Goal: Task Accomplishment & Management: Use online tool/utility

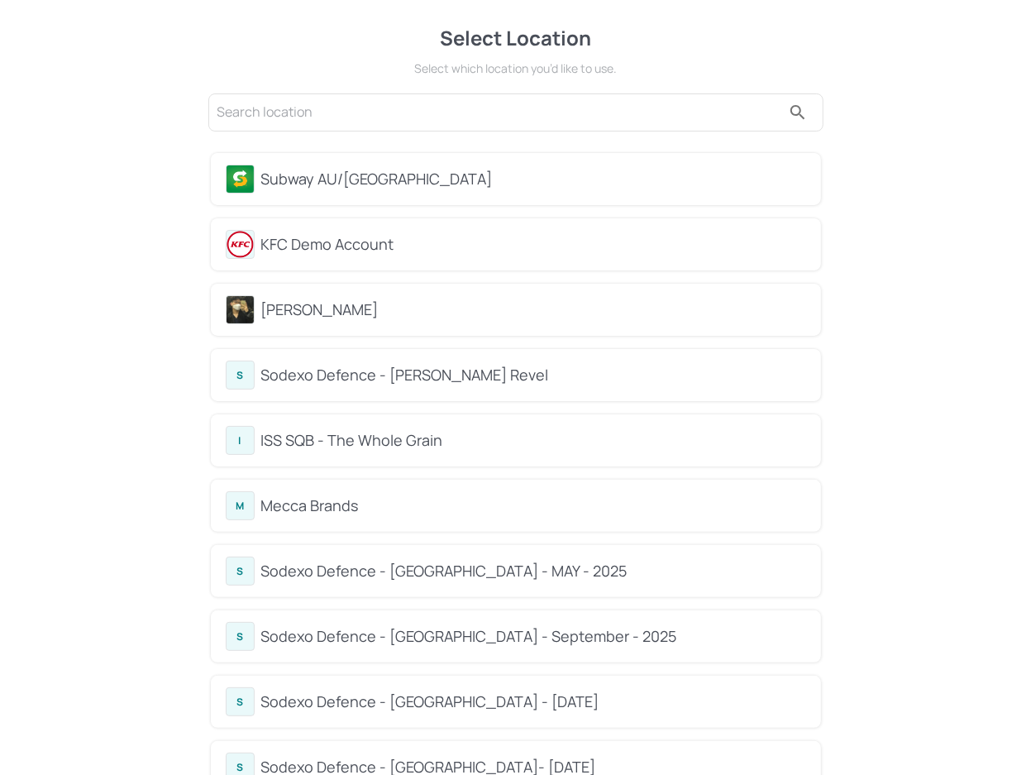
click at [298, 182] on div "Subway AU/NZ" at bounding box center [533, 179] width 545 height 22
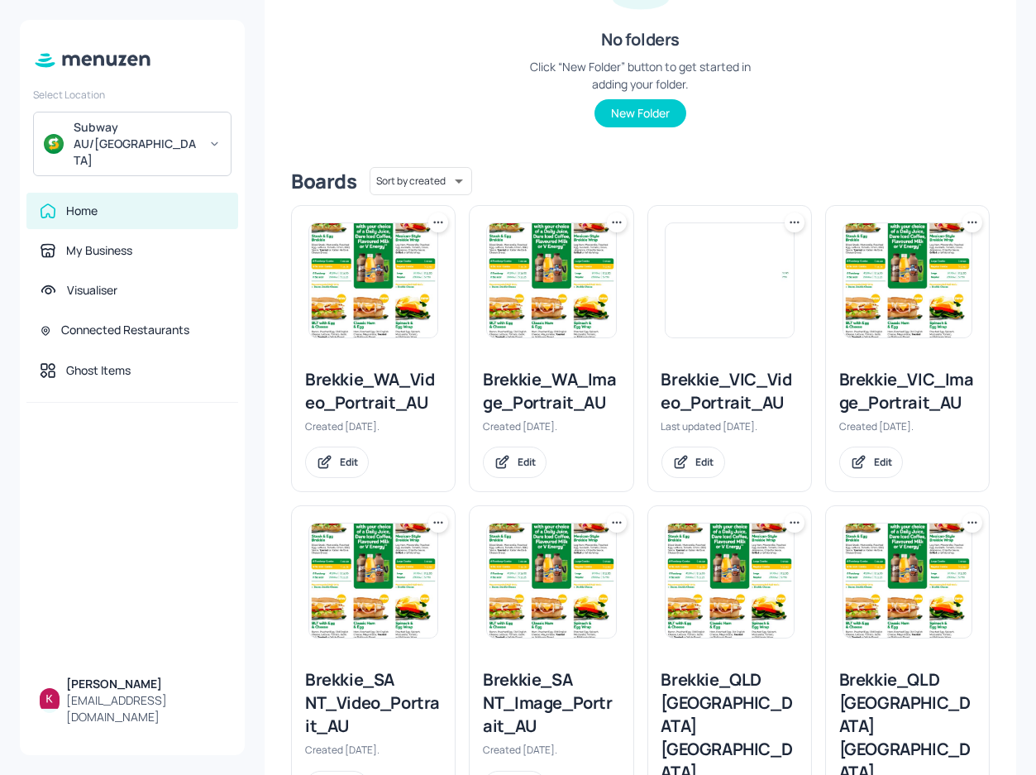
scroll to position [300, 0]
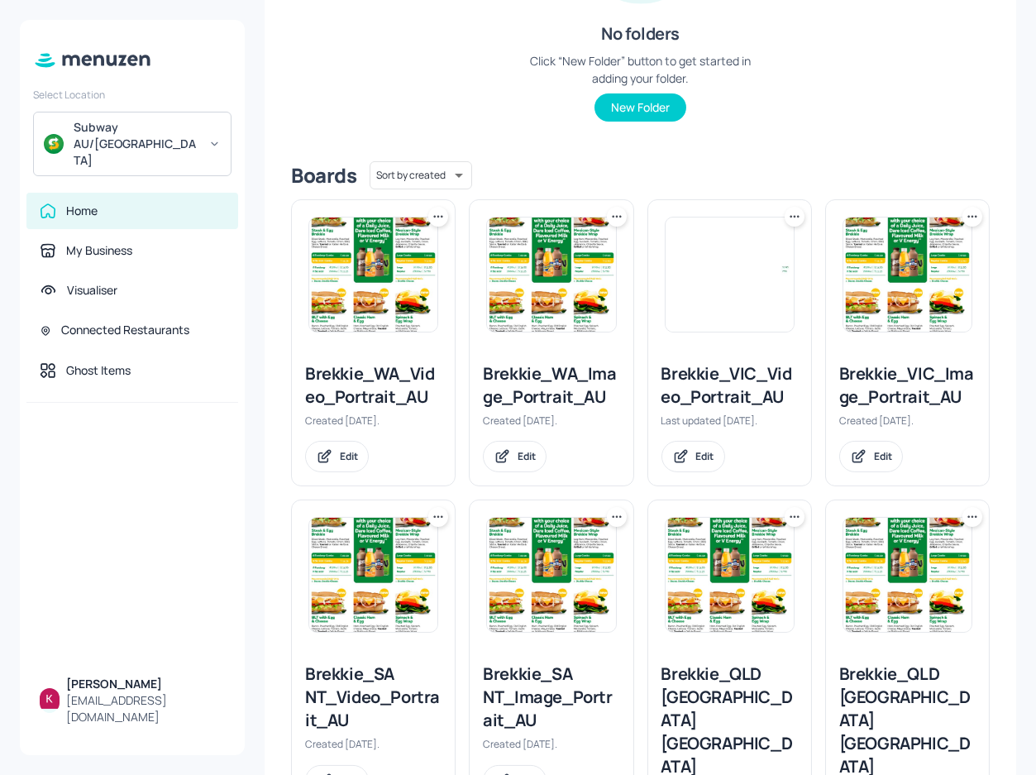
click at [377, 273] on img at bounding box center [373, 274] width 128 height 114
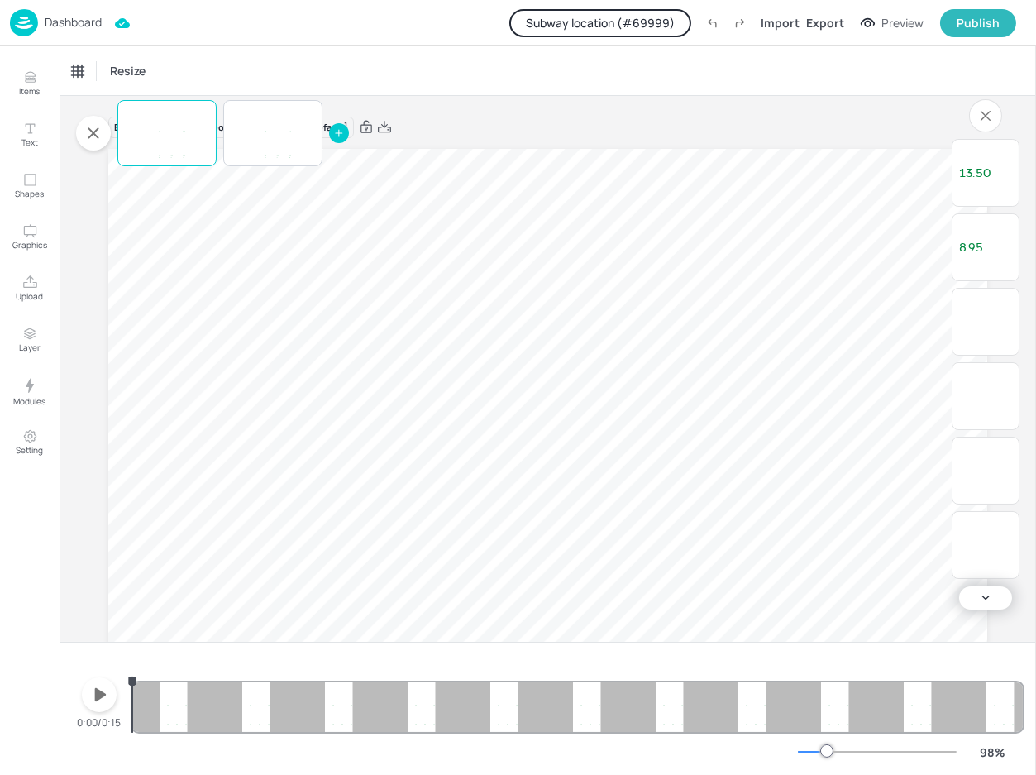
click at [595, 27] on button "Subway location (# 69999 )" at bounding box center [600, 23] width 182 height 28
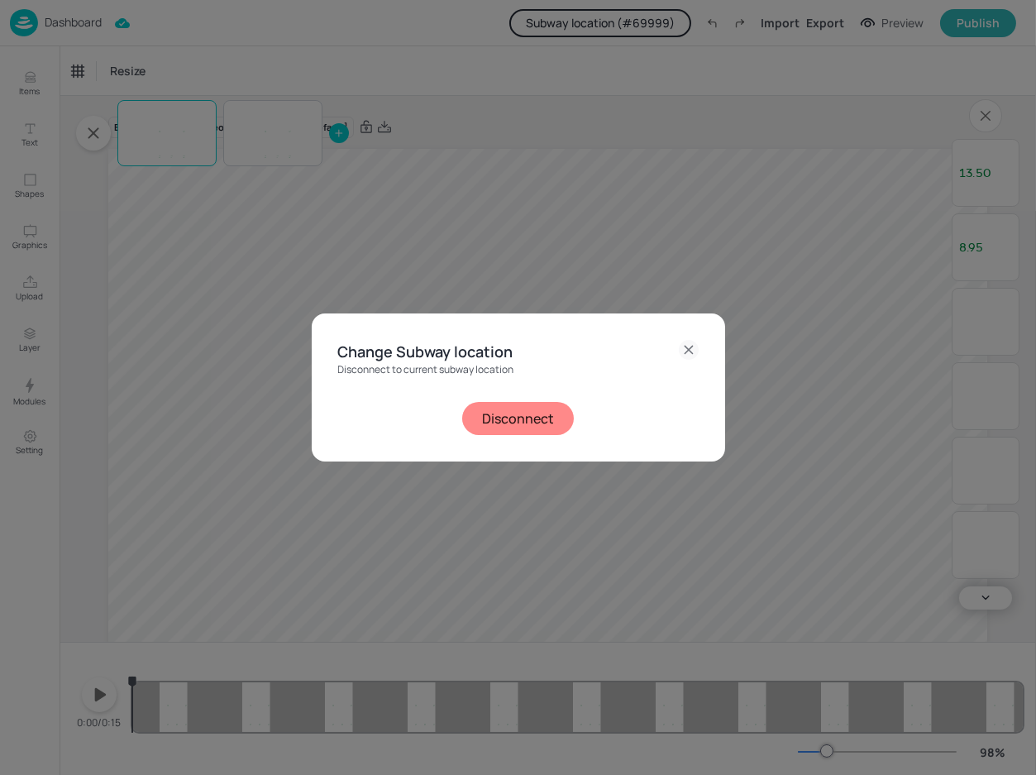
click at [511, 413] on button "Disconnect" at bounding box center [518, 418] width 112 height 33
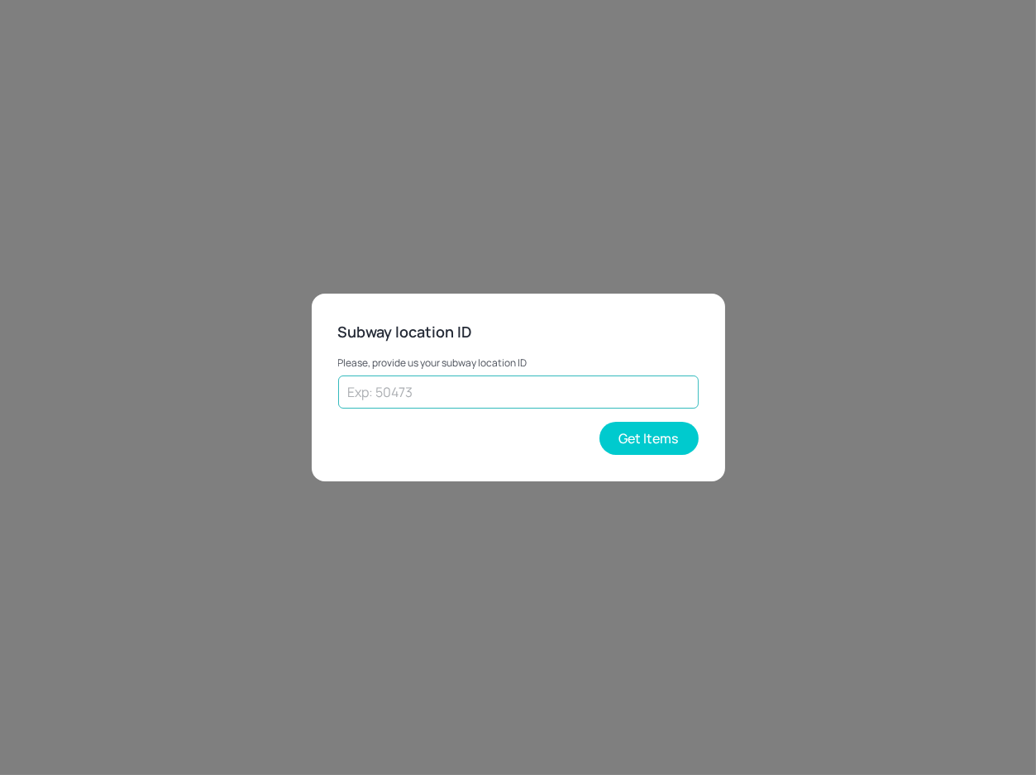
click at [478, 394] on input "text" at bounding box center [518, 391] width 361 height 33
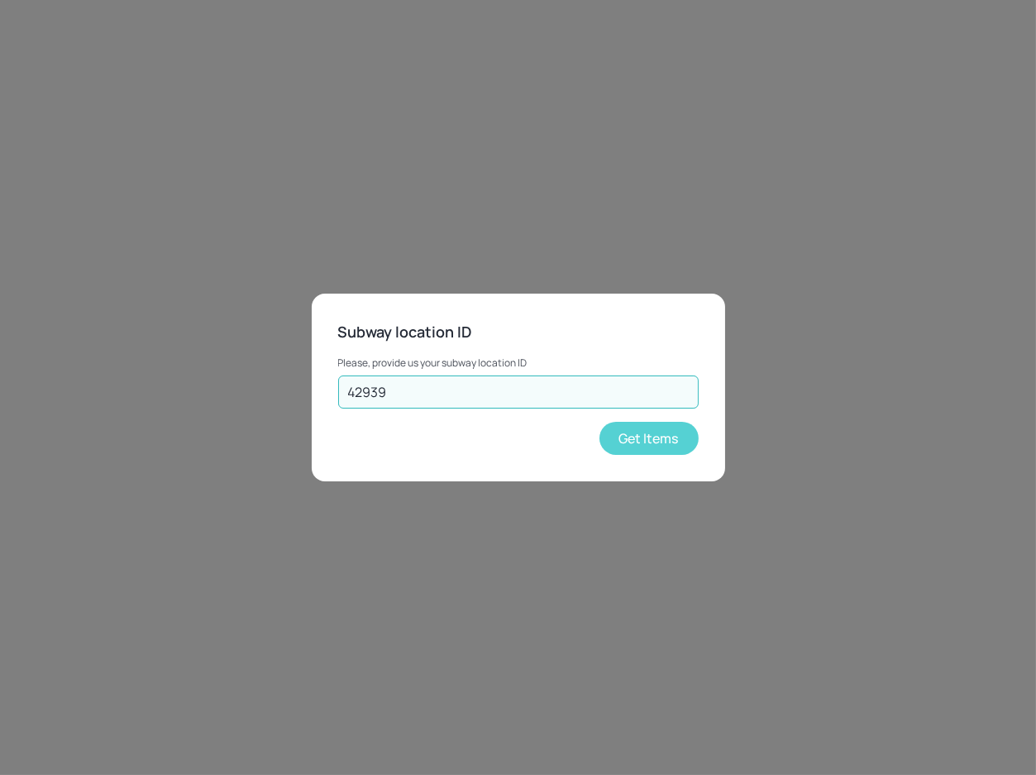
type input "42939"
click at [638, 443] on button "Get Items" at bounding box center [648, 438] width 99 height 33
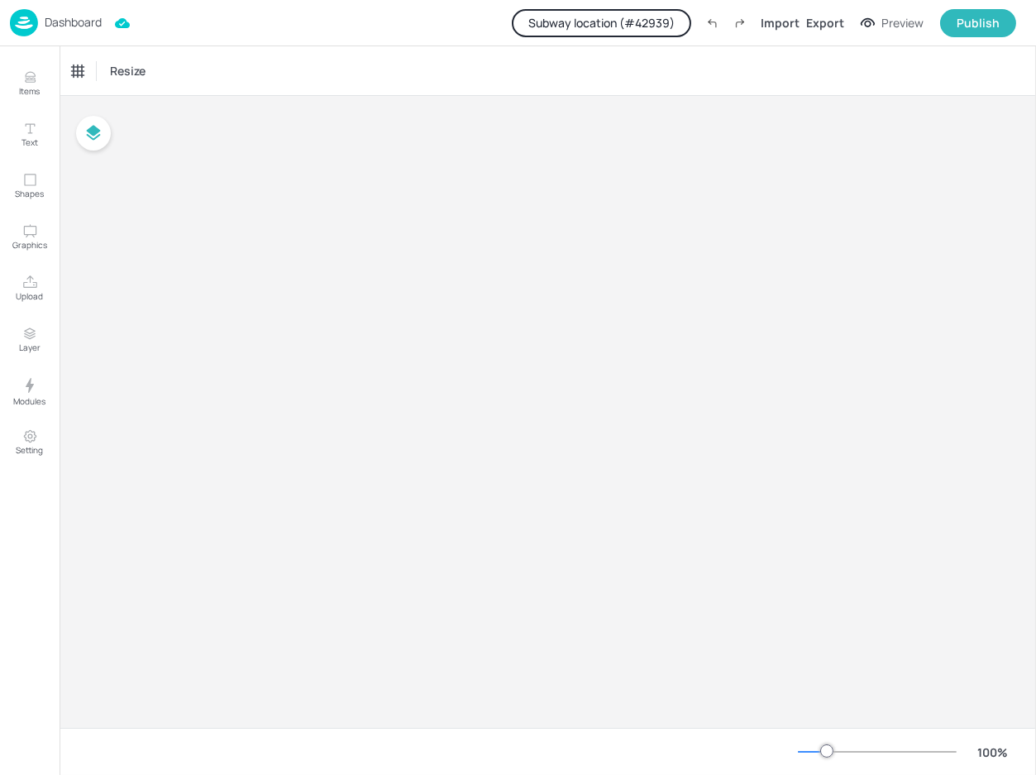
type input "$NZD - New Zealand"
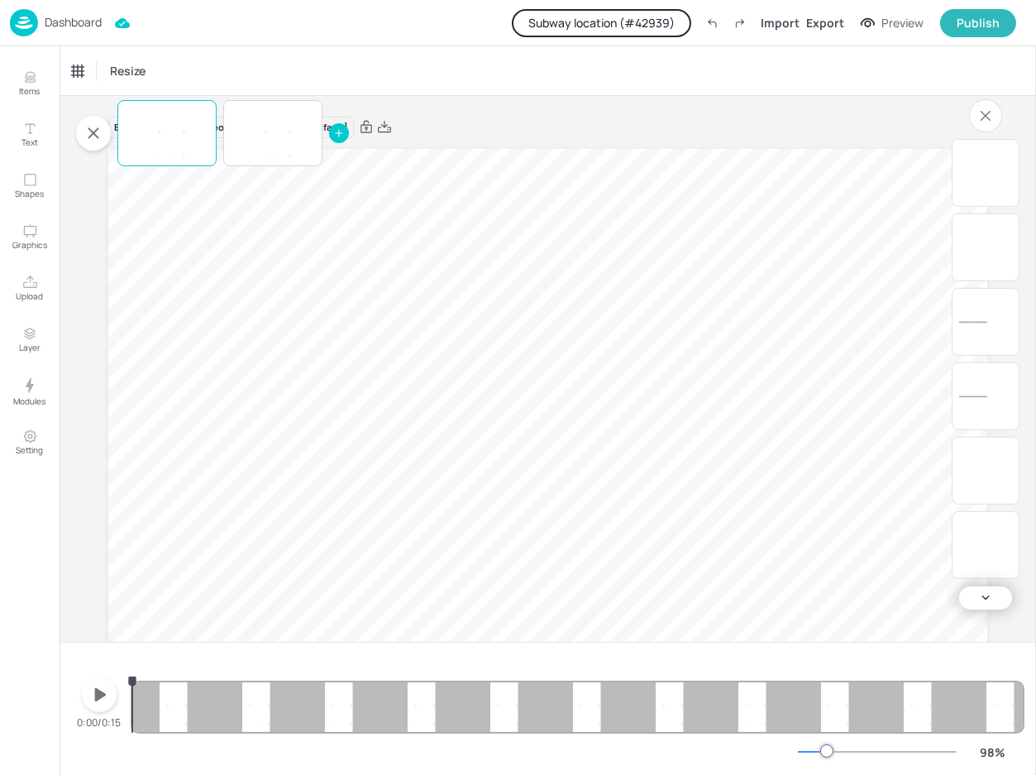
click at [34, 79] on icon "Items" at bounding box center [30, 77] width 16 height 16
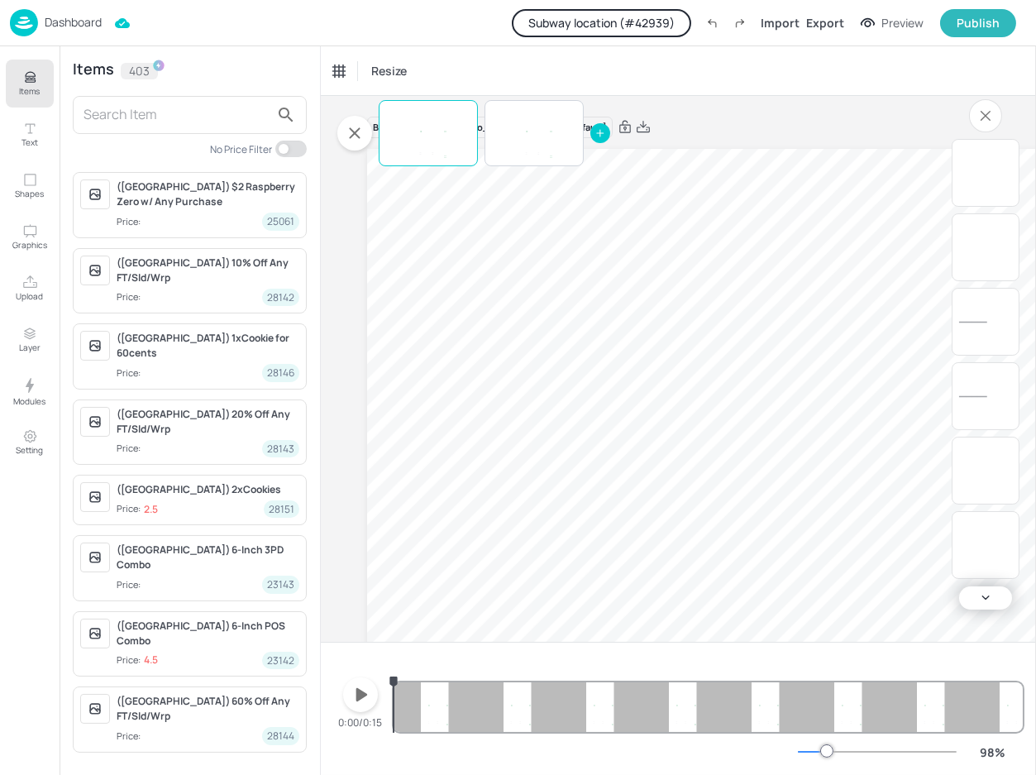
click at [285, 150] on input "checkbox" at bounding box center [284, 149] width 50 height 17
checkbox input "true"
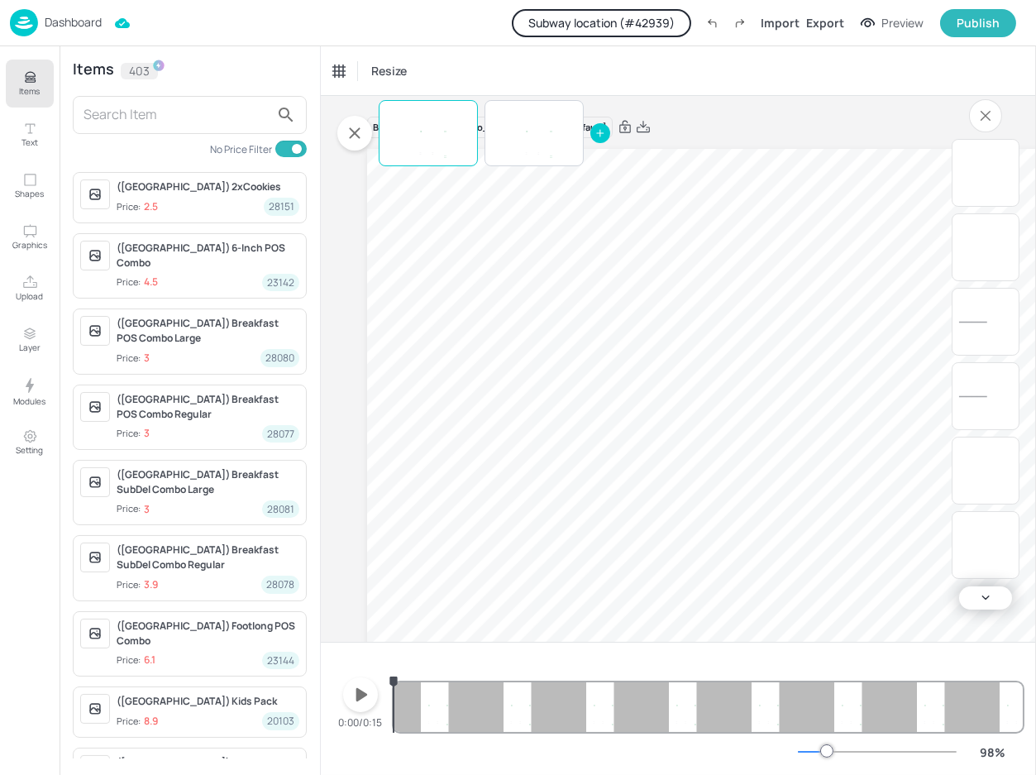
click at [180, 119] on input "text" at bounding box center [177, 115] width 186 height 26
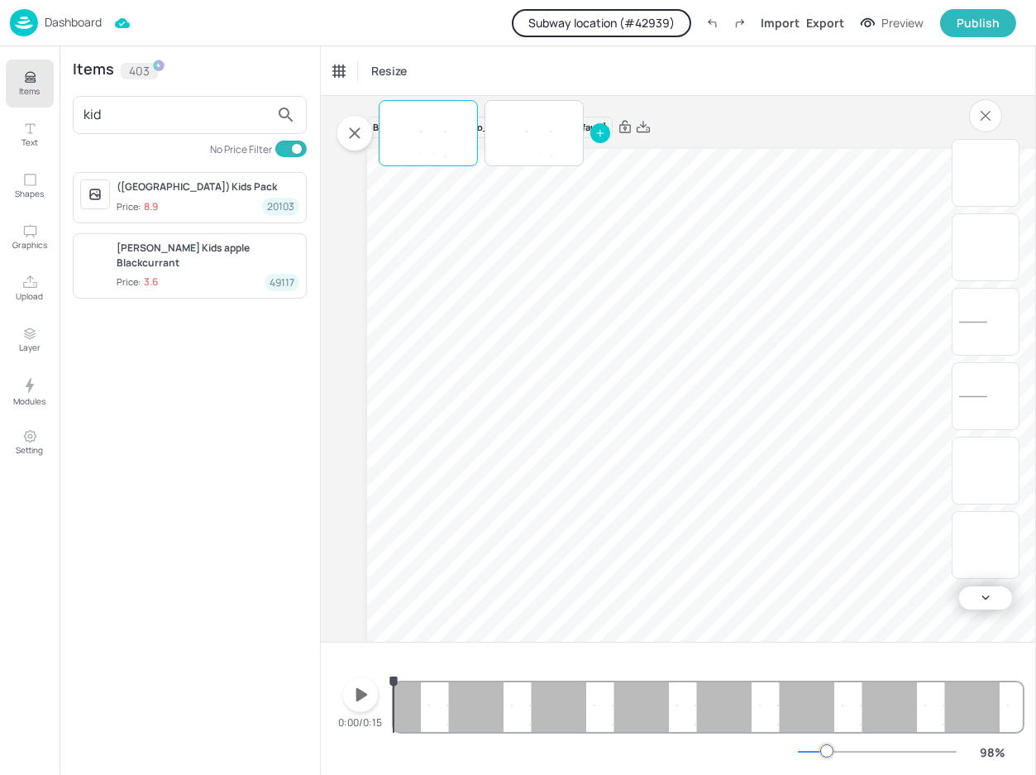
type input "kid"
click at [85, 25] on p "Dashboard" at bounding box center [73, 23] width 57 height 12
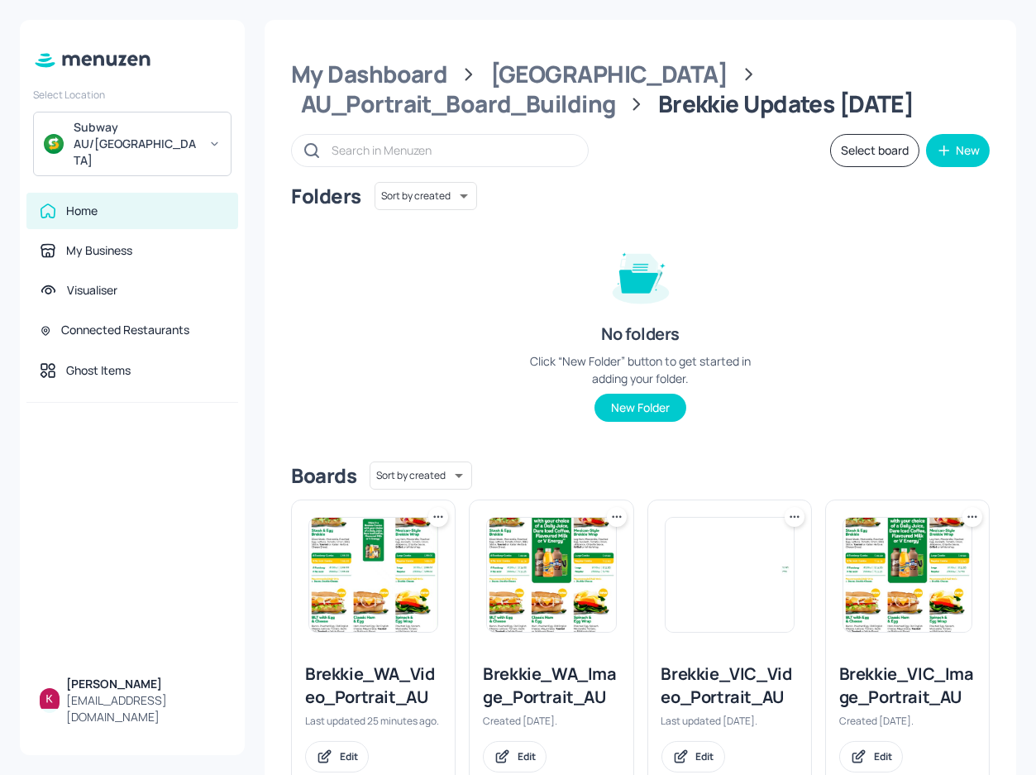
drag, startPoint x: 504, startPoint y: 154, endPoint x: 498, endPoint y: 136, distance: 19.1
click at [504, 154] on input "text" at bounding box center [452, 150] width 240 height 24
paste input "NoSmoothies"
type input "NoSmoothies"
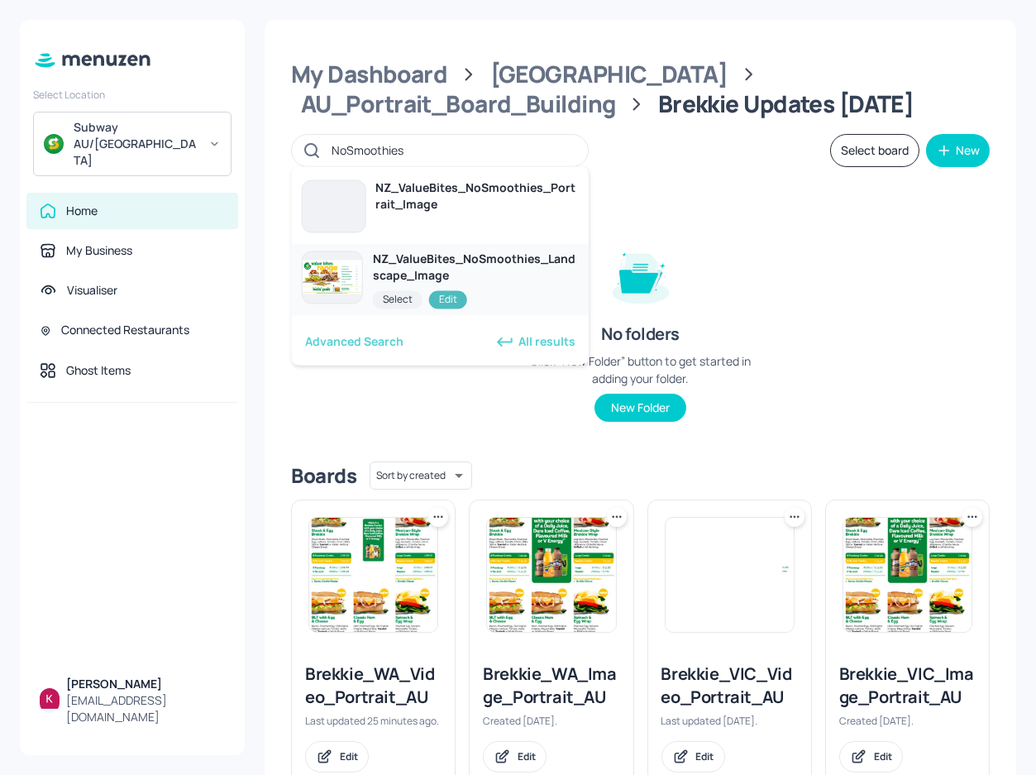
click at [504, 275] on div "NZ_ValueBites_NoSmoothies_Landscape_Image" at bounding box center [476, 267] width 206 height 33
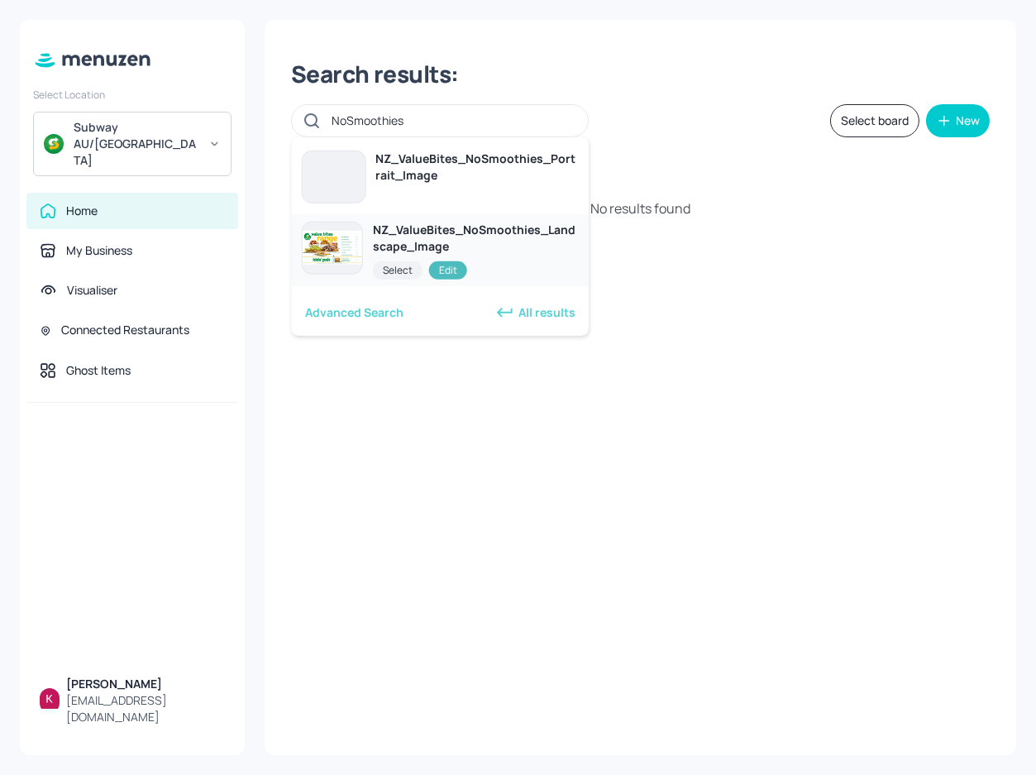
click at [443, 265] on div "Edit" at bounding box center [448, 269] width 38 height 18
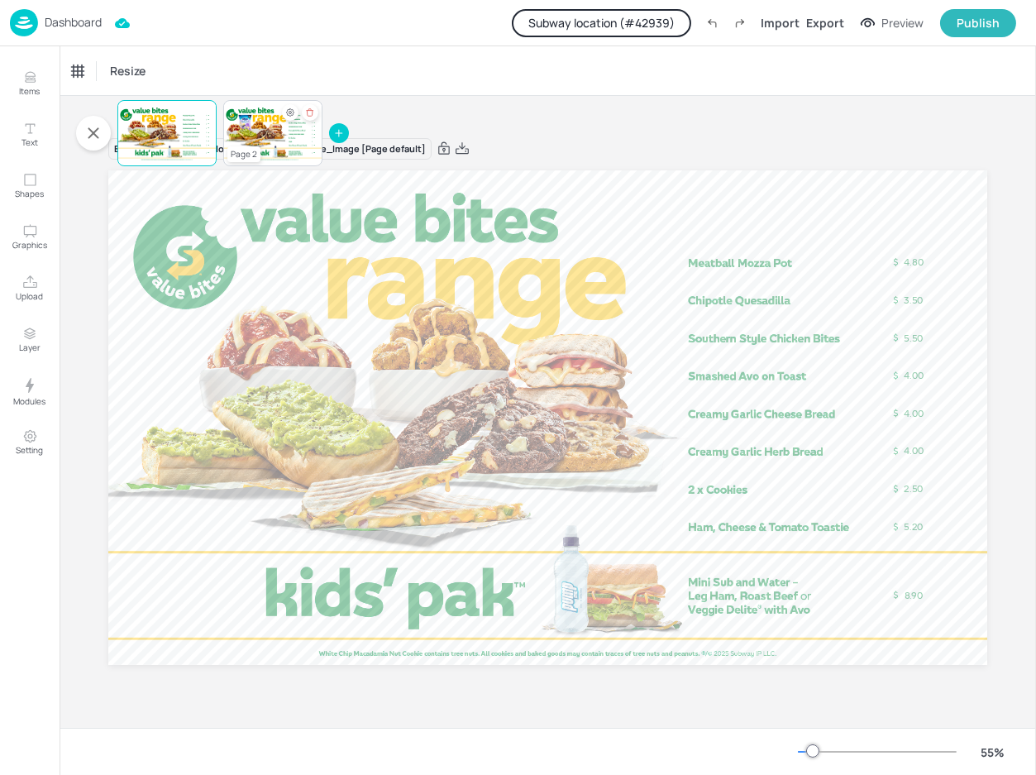
click at [253, 131] on div at bounding box center [272, 133] width 99 height 56
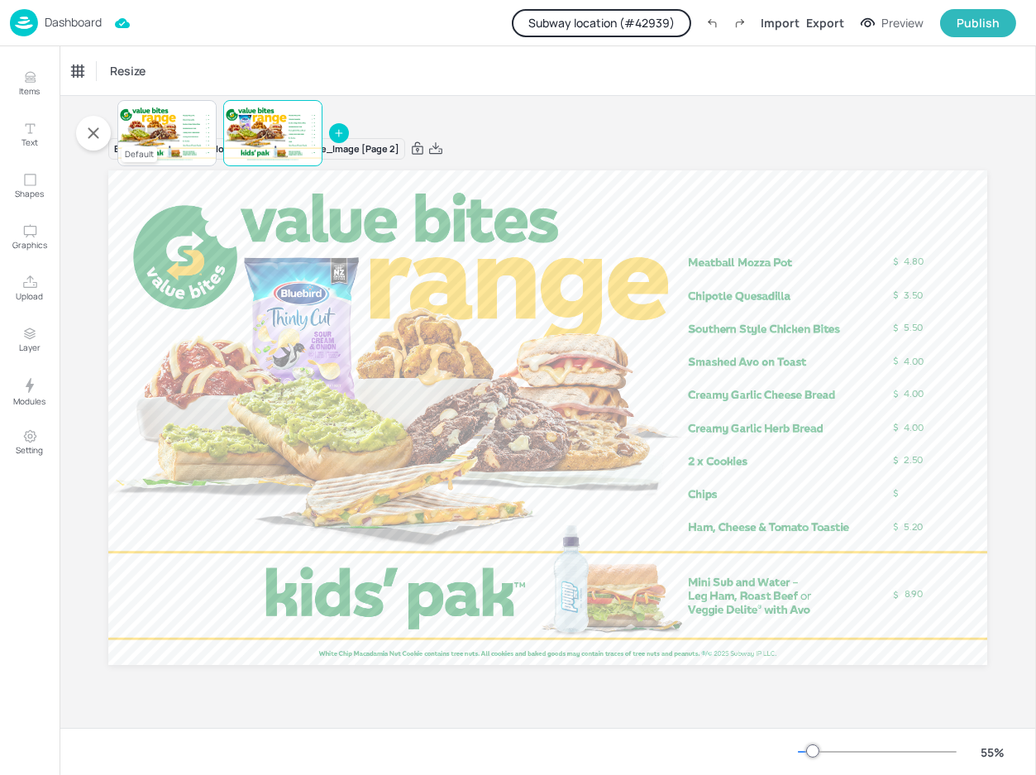
click at [153, 122] on div at bounding box center [166, 133] width 99 height 56
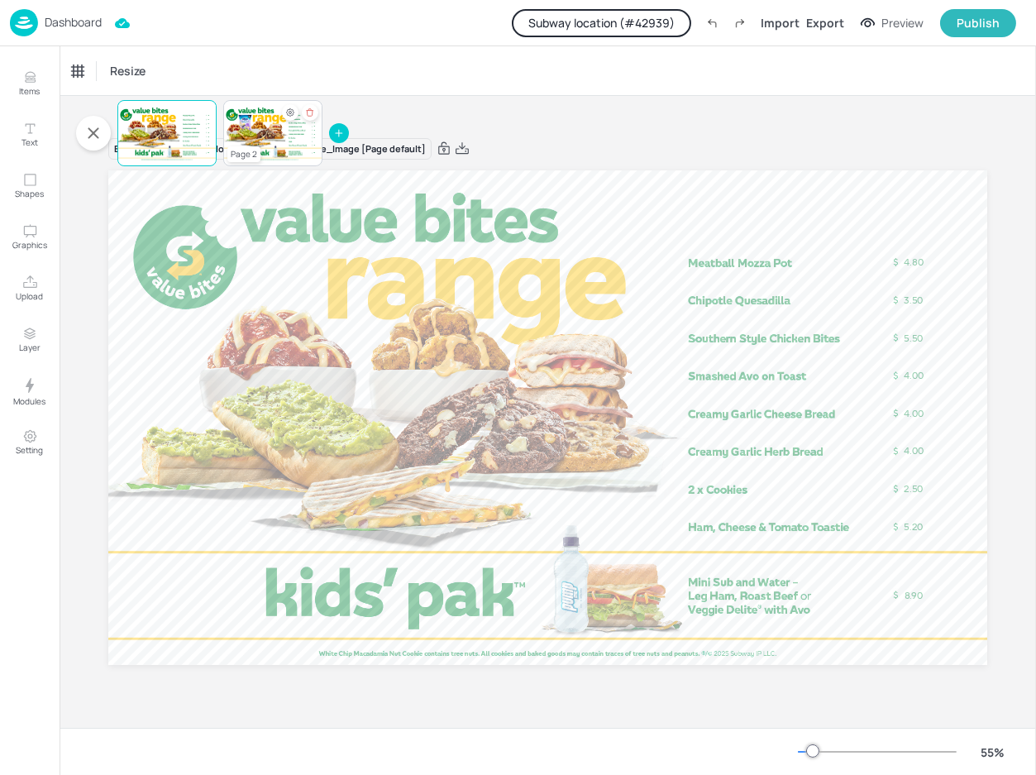
click at [275, 126] on div at bounding box center [272, 133] width 99 height 56
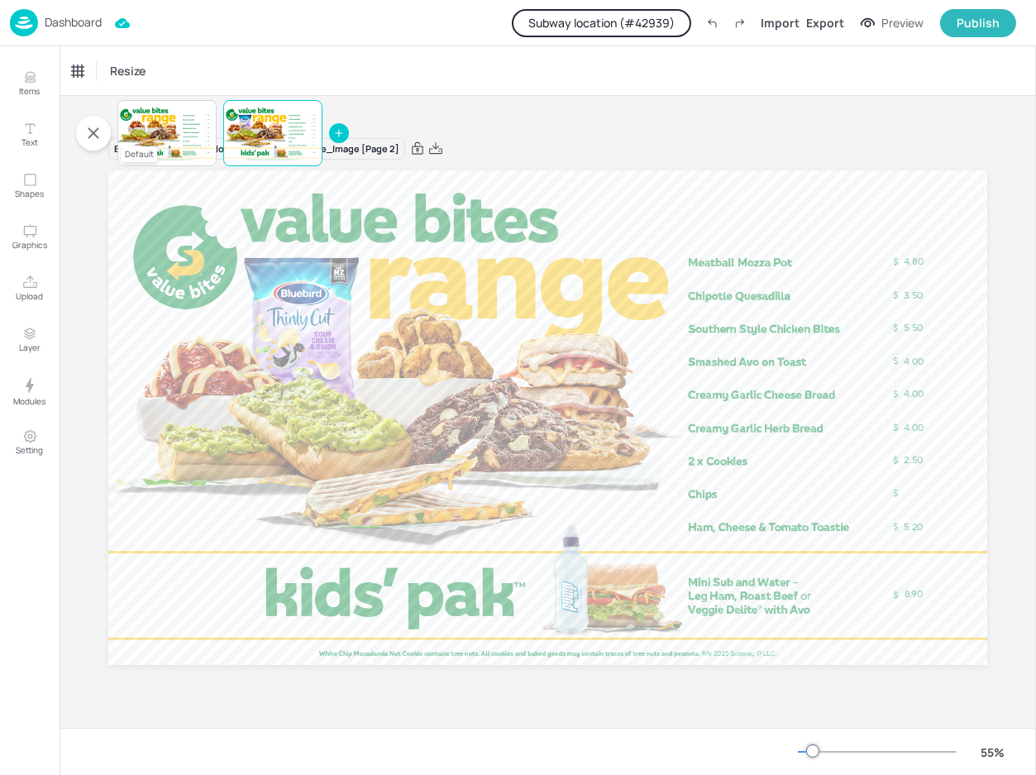
click at [167, 135] on div at bounding box center [166, 133] width 99 height 56
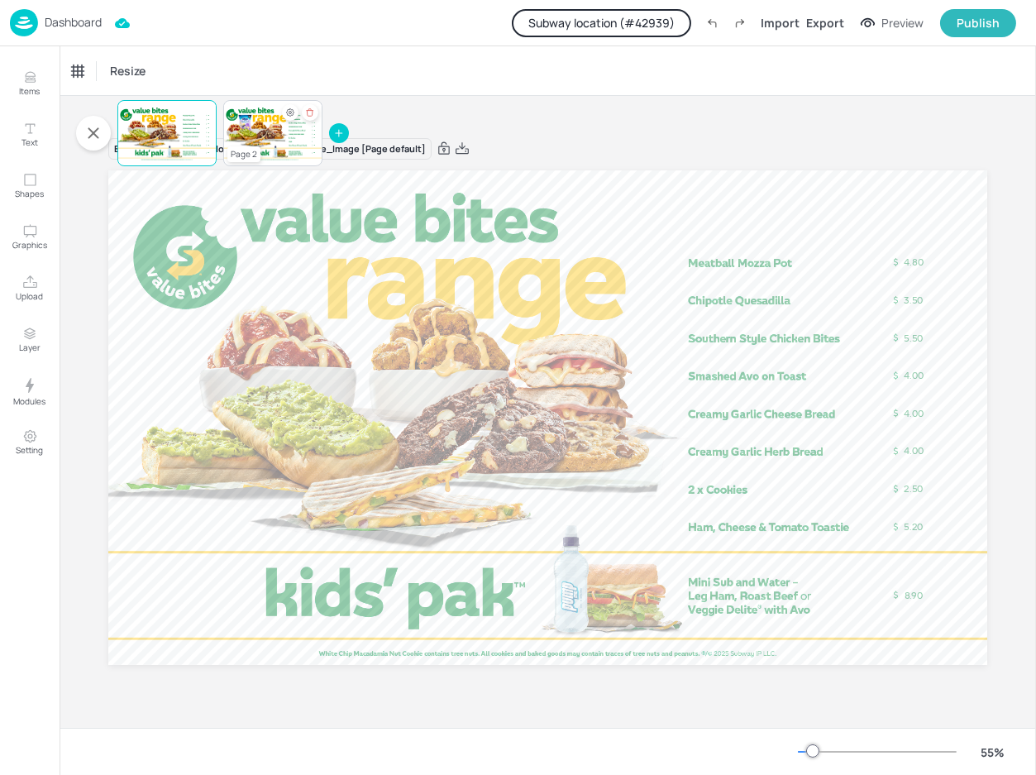
click at [283, 139] on div at bounding box center [272, 133] width 99 height 56
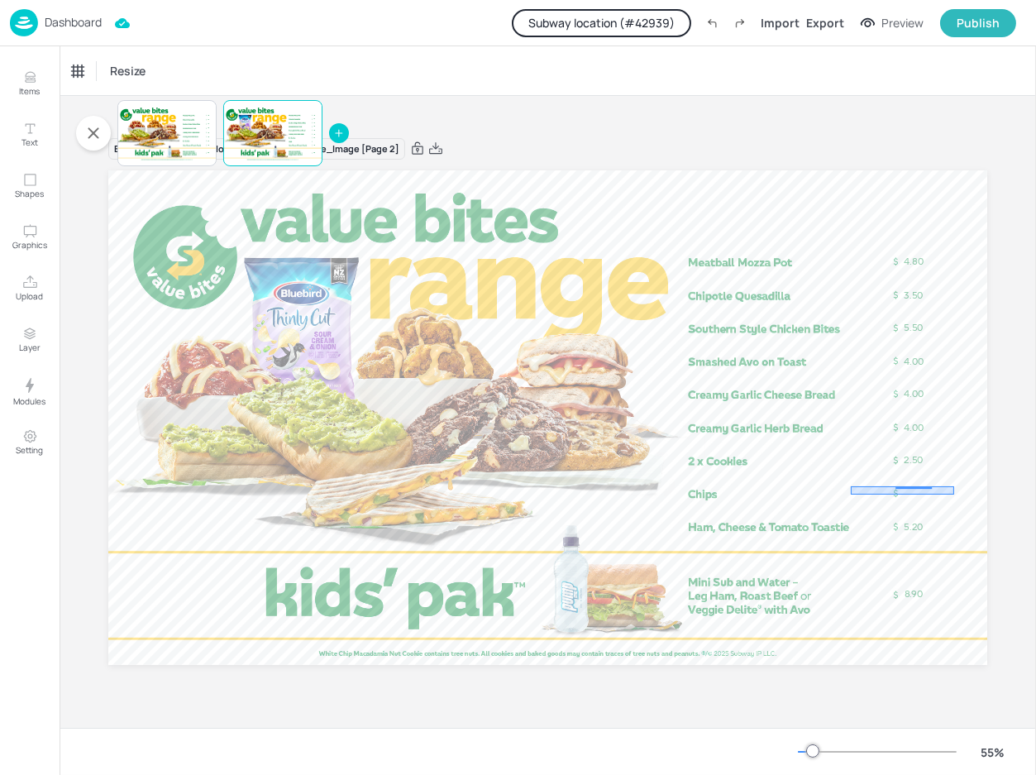
drag, startPoint x: 954, startPoint y: 494, endPoint x: 849, endPoint y: 489, distance: 105.2
click at [165, 127] on div at bounding box center [166, 133] width 99 height 56
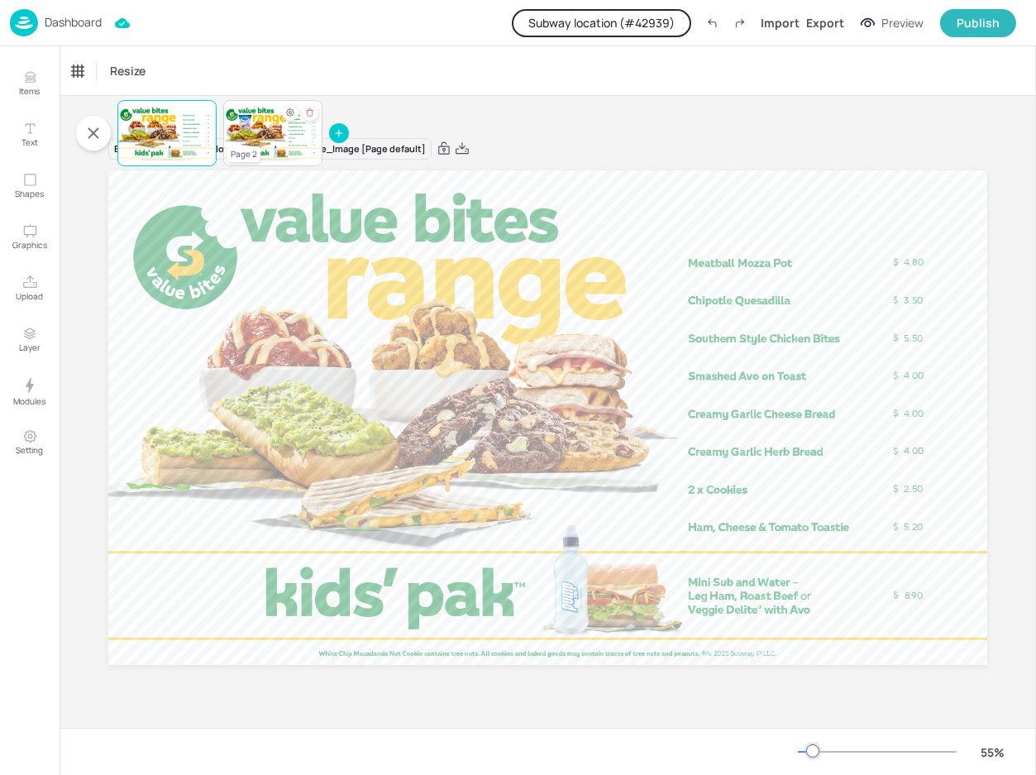
click at [245, 129] on div at bounding box center [272, 133] width 99 height 56
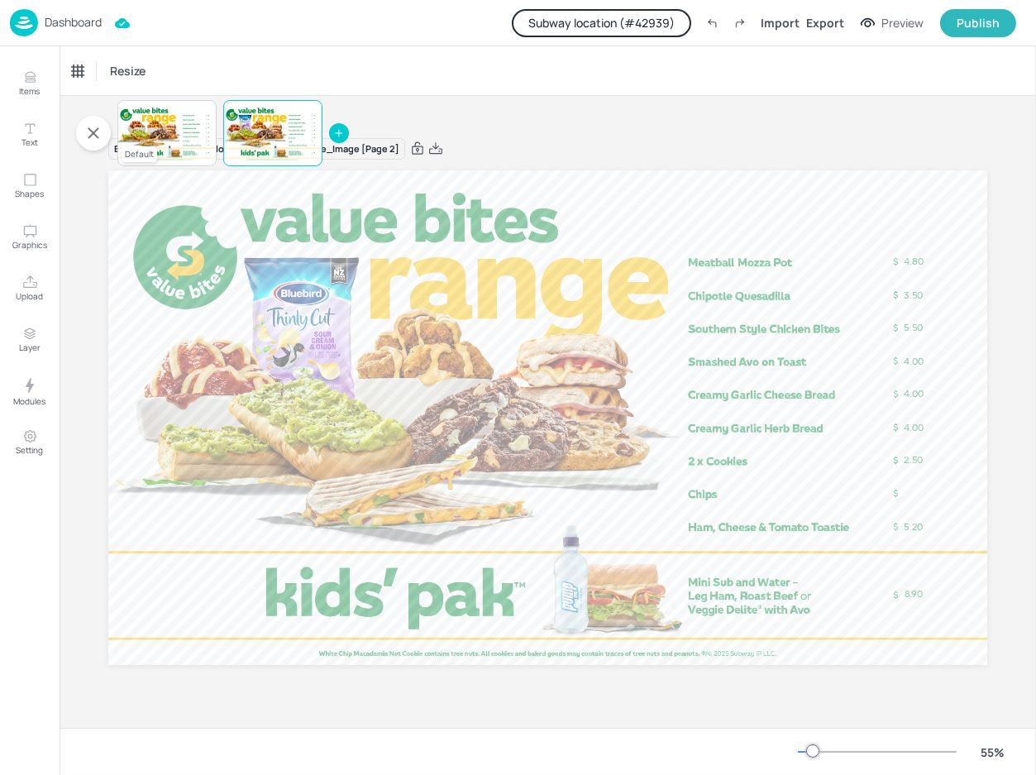
click at [158, 129] on div at bounding box center [166, 133] width 99 height 56
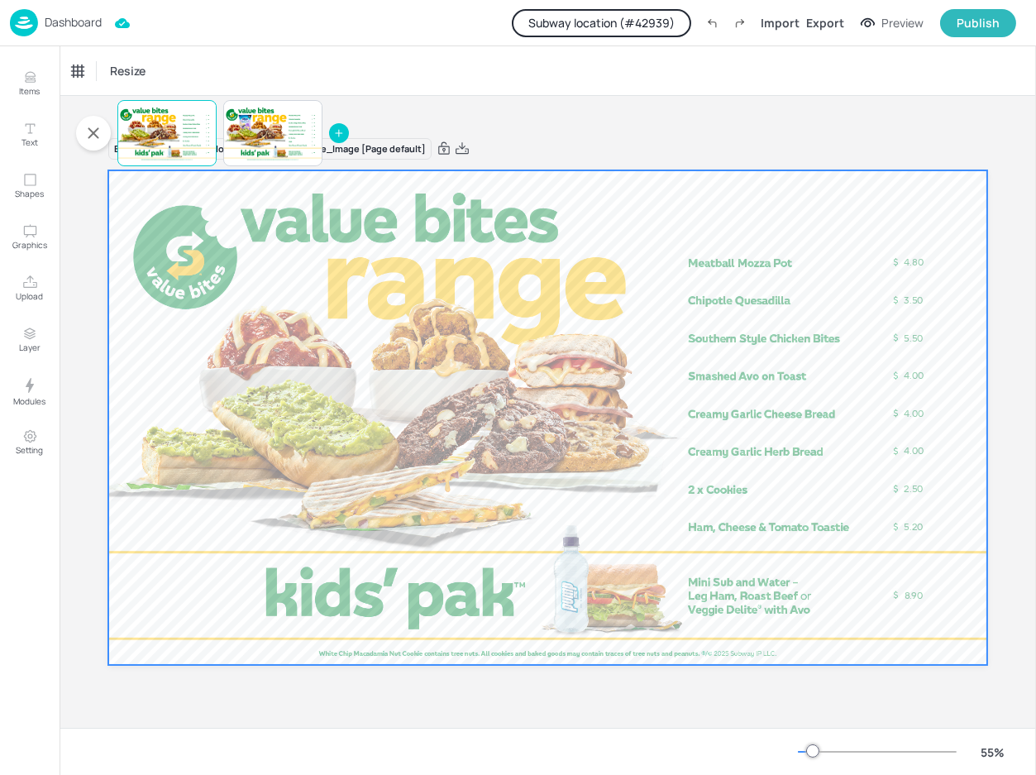
drag, startPoint x: 96, startPoint y: 491, endPoint x: 149, endPoint y: 528, distance: 64.7
click at [182, 583] on div "Board NZ_ValueBites_NoSmoothies_Landscape_Image [Page default] 4.80 3.50 5.50 4…" at bounding box center [548, 411] width 972 height 589
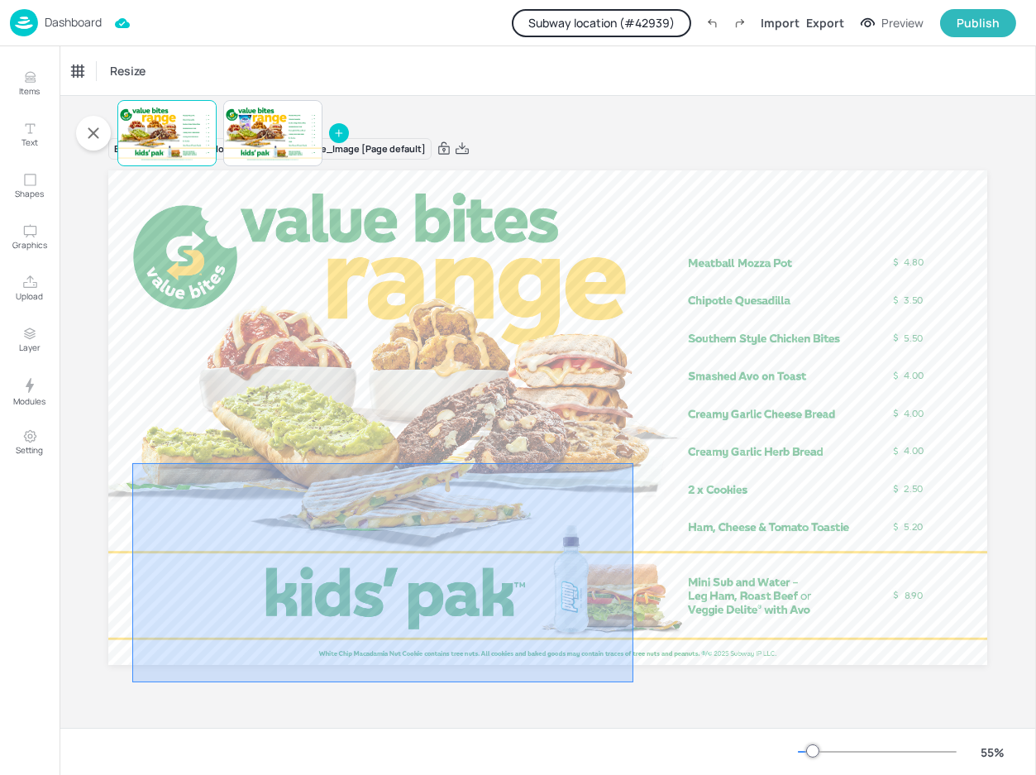
drag, startPoint x: 134, startPoint y: 464, endPoint x: 634, endPoint y: 682, distance: 545.8
click at [634, 682] on div "Board NZ_ValueBites_NoSmoothies_Landscape_Image [Page default] 4.80 3.50 5.50 4…" at bounding box center [547, 421] width 879 height 569
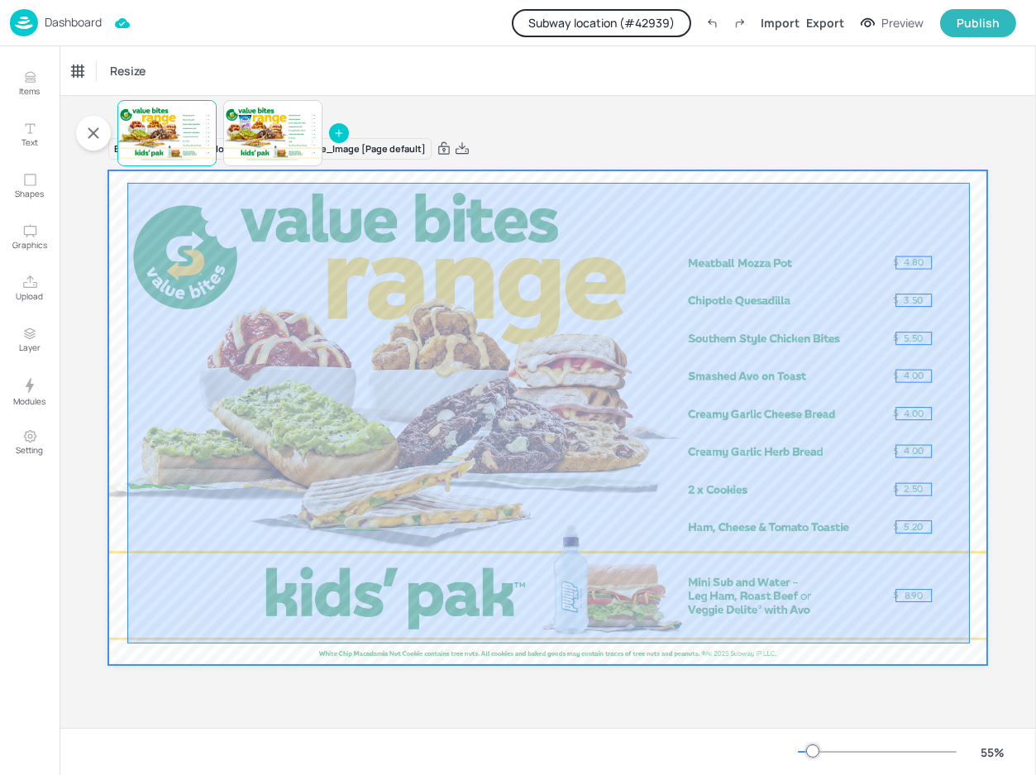
drag, startPoint x: 127, startPoint y: 183, endPoint x: 970, endPoint y: 643, distance: 960.2
click at [970, 643] on div at bounding box center [547, 417] width 879 height 494
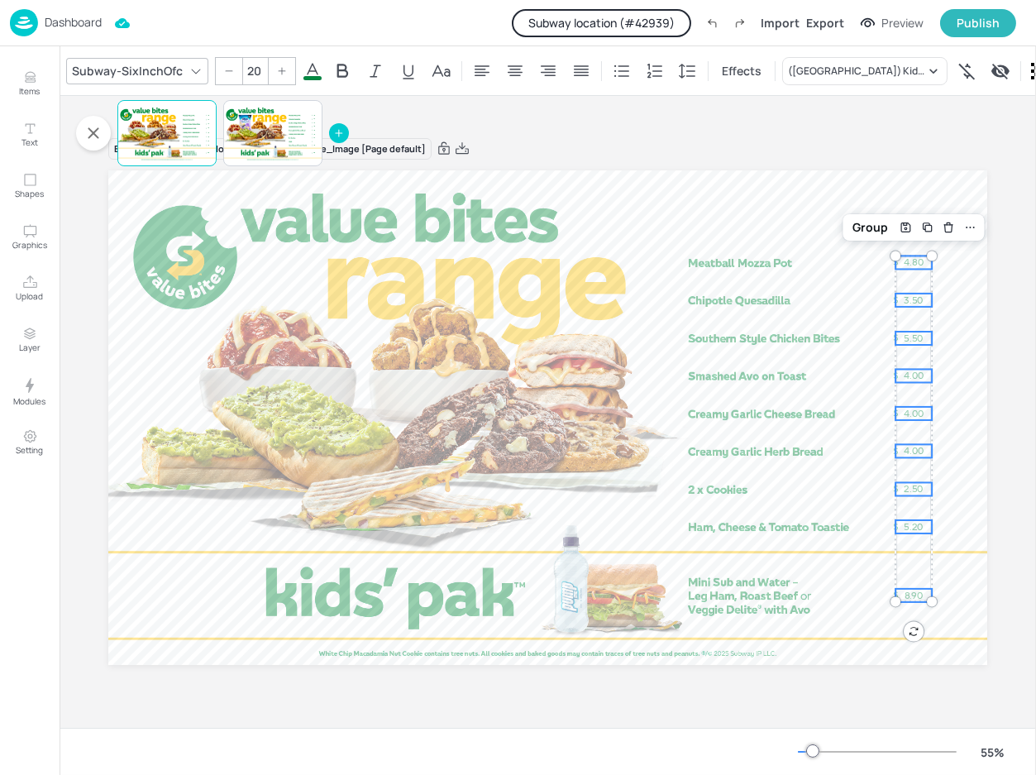
click at [961, 712] on div "Board NZ_ValueBites_NoSmoothies_Landscape_Image [Page default] 4.80 3.50 5.50 4…" at bounding box center [548, 412] width 977 height 632
